Goal: Task Accomplishment & Management: Use online tool/utility

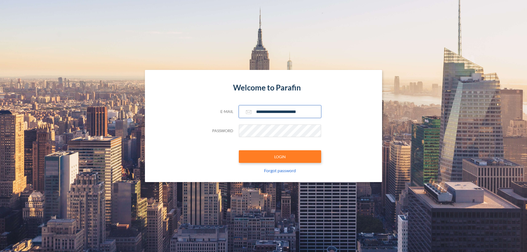
type input "**********"
click at [280, 157] on button "LOGIN" at bounding box center [280, 157] width 82 height 13
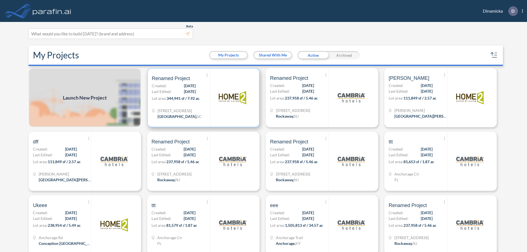
scroll to position [1, 0]
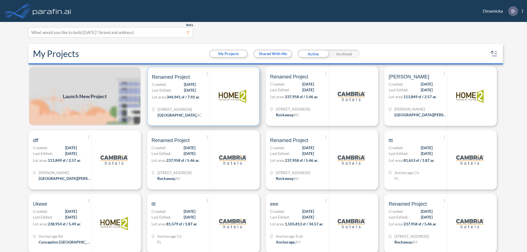
click at [202, 96] on p "Lot area: 344,941 sf / 7.92 ac" at bounding box center [181, 98] width 58 height 8
